Goal: Task Accomplishment & Management: Manage account settings

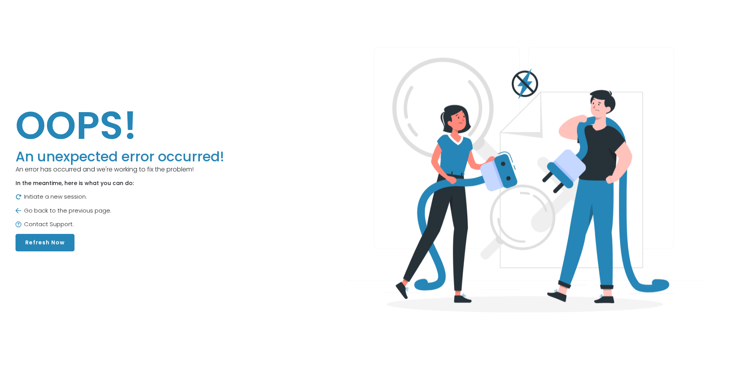
click at [52, 243] on button "Refresh Now" at bounding box center [45, 242] width 59 height 17
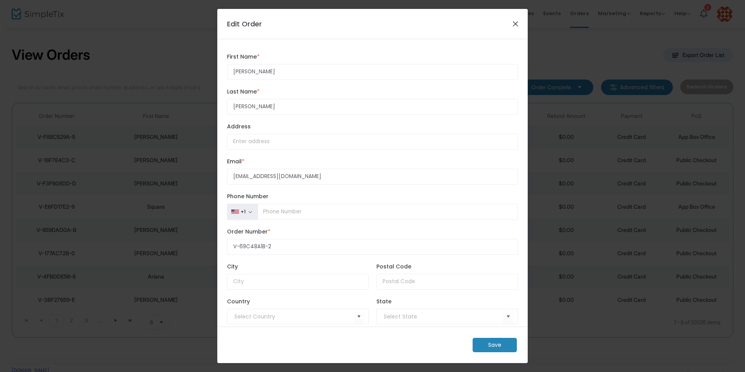
click at [514, 24] on button "Close" at bounding box center [516, 24] width 10 height 10
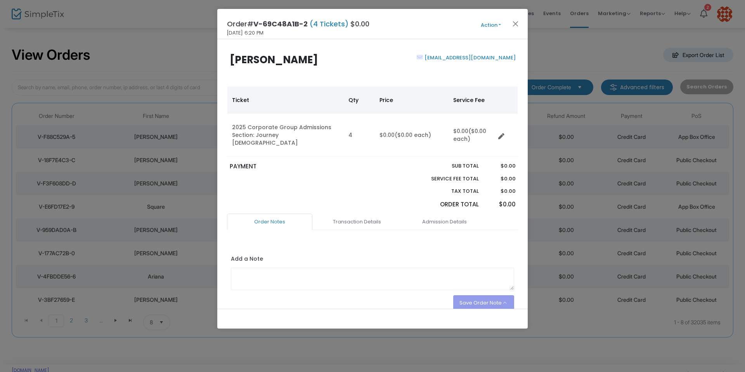
click at [520, 24] on span "Action Mark Admitted Edit Order Edit Attendee Details Add Another Ticket Print …" at bounding box center [505, 24] width 45 height 9
click at [518, 23] on button "Close" at bounding box center [516, 24] width 10 height 10
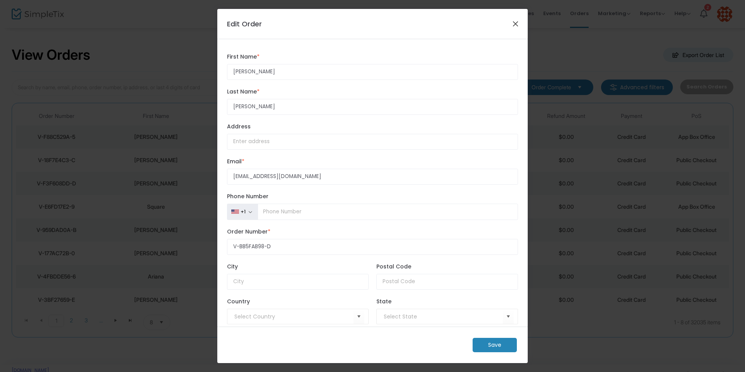
click at [514, 26] on button "Close" at bounding box center [516, 24] width 10 height 10
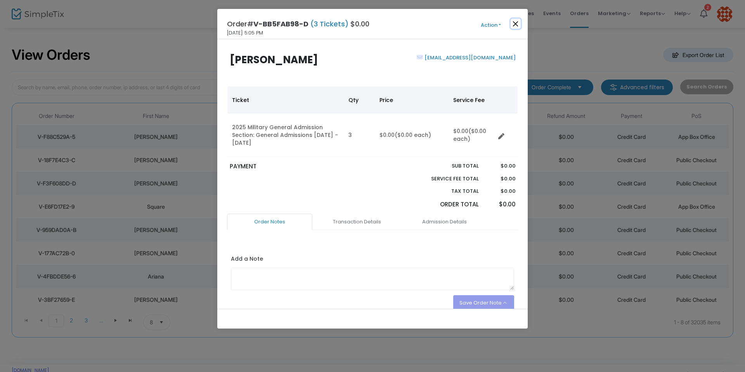
click at [517, 23] on button "Close" at bounding box center [516, 24] width 10 height 10
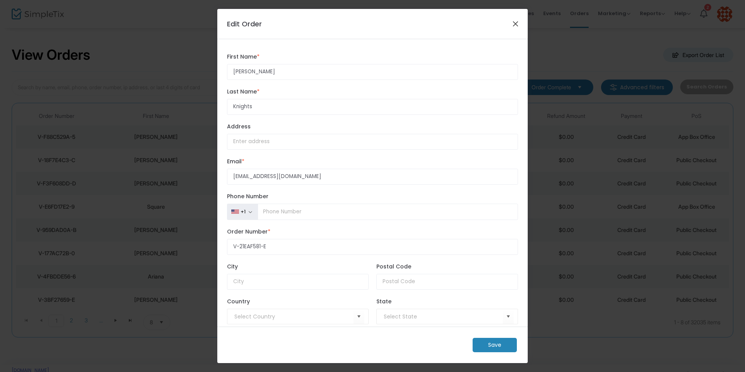
click at [515, 23] on button "Close" at bounding box center [516, 24] width 10 height 10
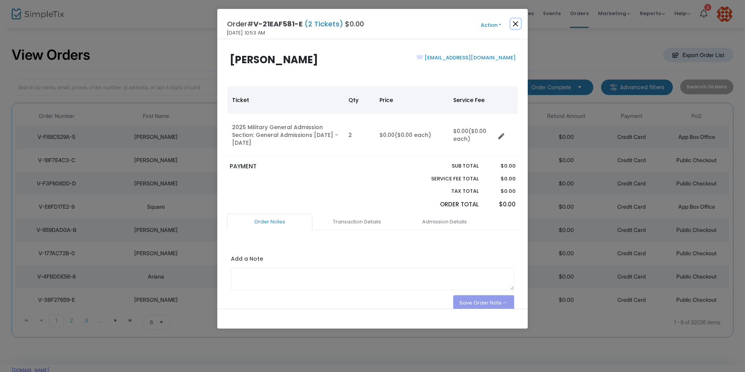
click at [512, 25] on button "Close" at bounding box center [516, 24] width 10 height 10
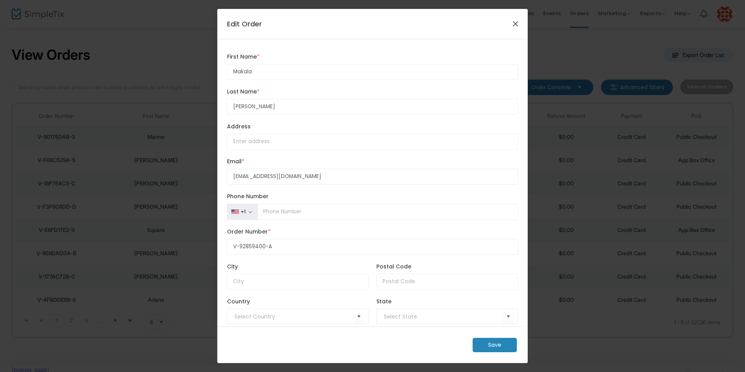
click at [515, 23] on button "Close" at bounding box center [516, 24] width 10 height 10
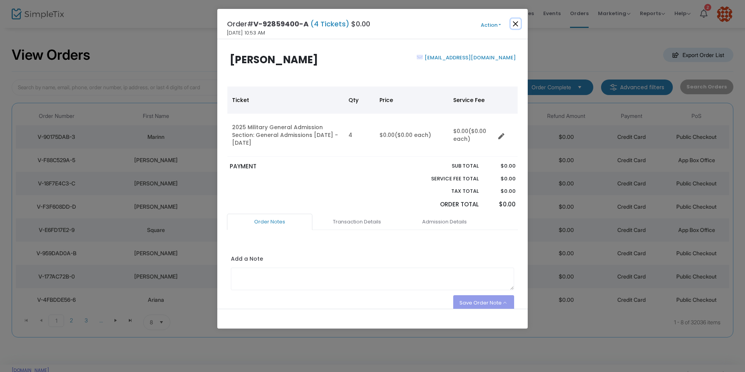
click at [517, 24] on button "Close" at bounding box center [516, 24] width 10 height 10
